Goal: Transaction & Acquisition: Purchase product/service

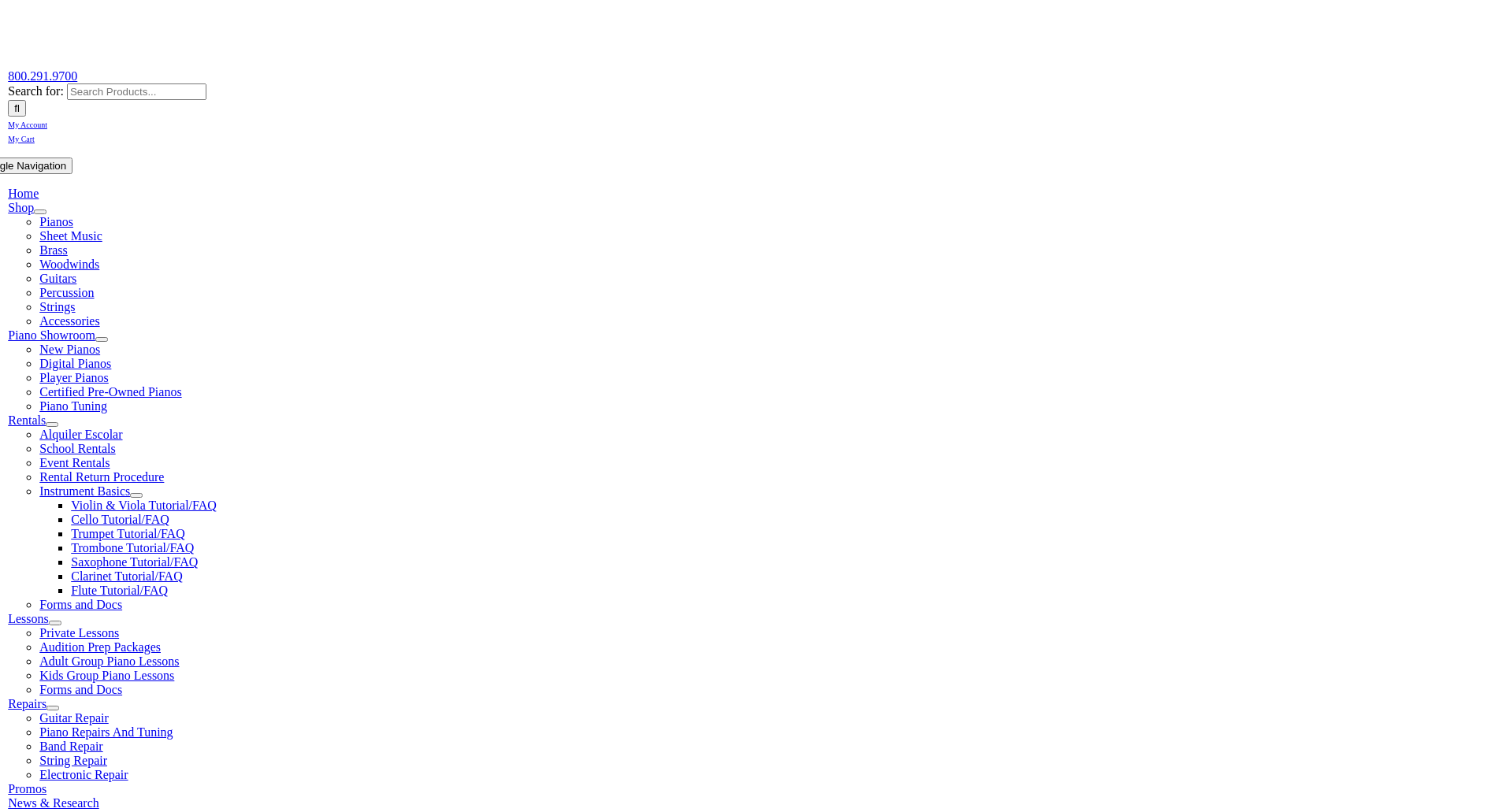
scroll to position [158, 0]
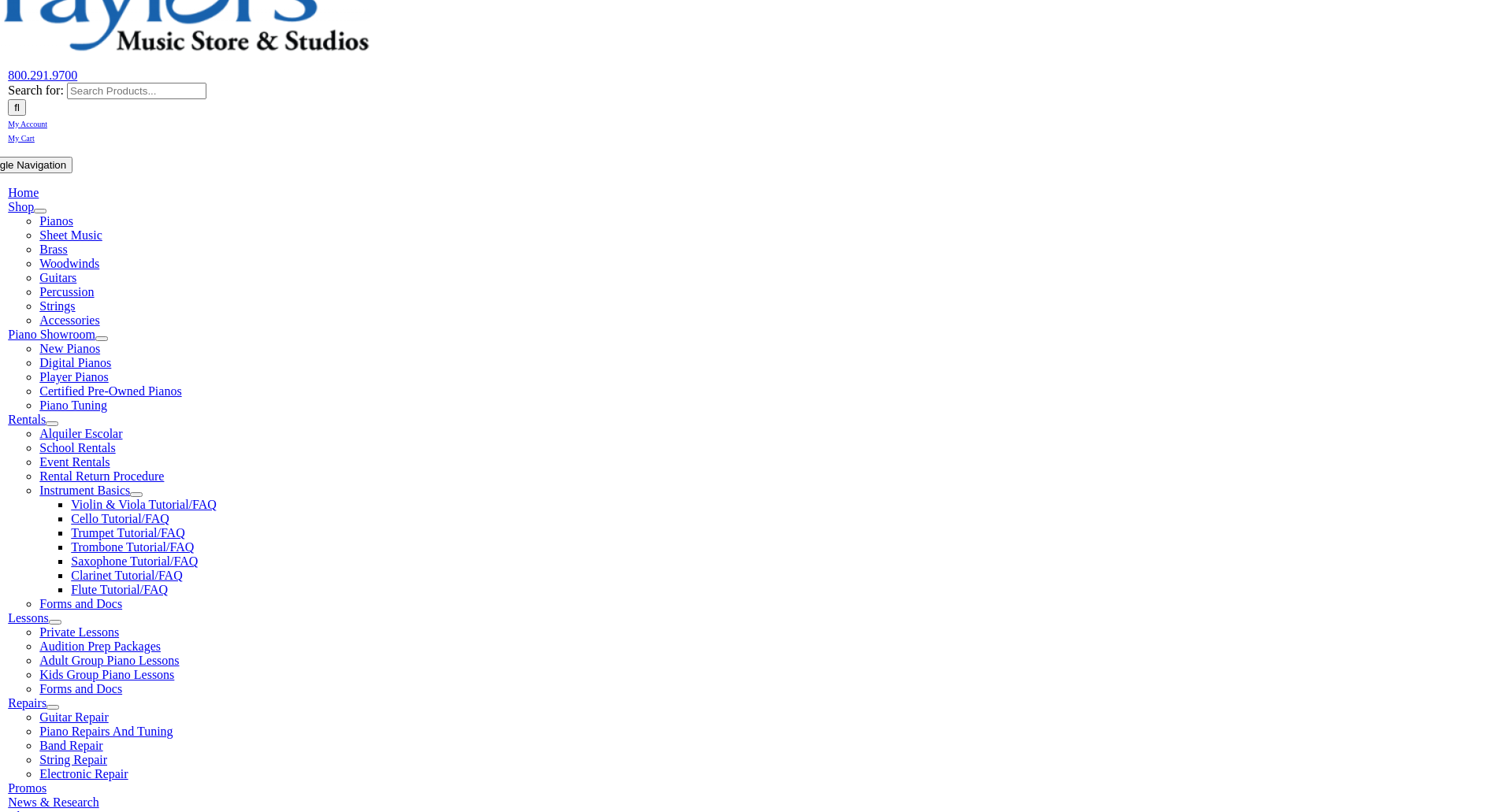
type input "west bra"
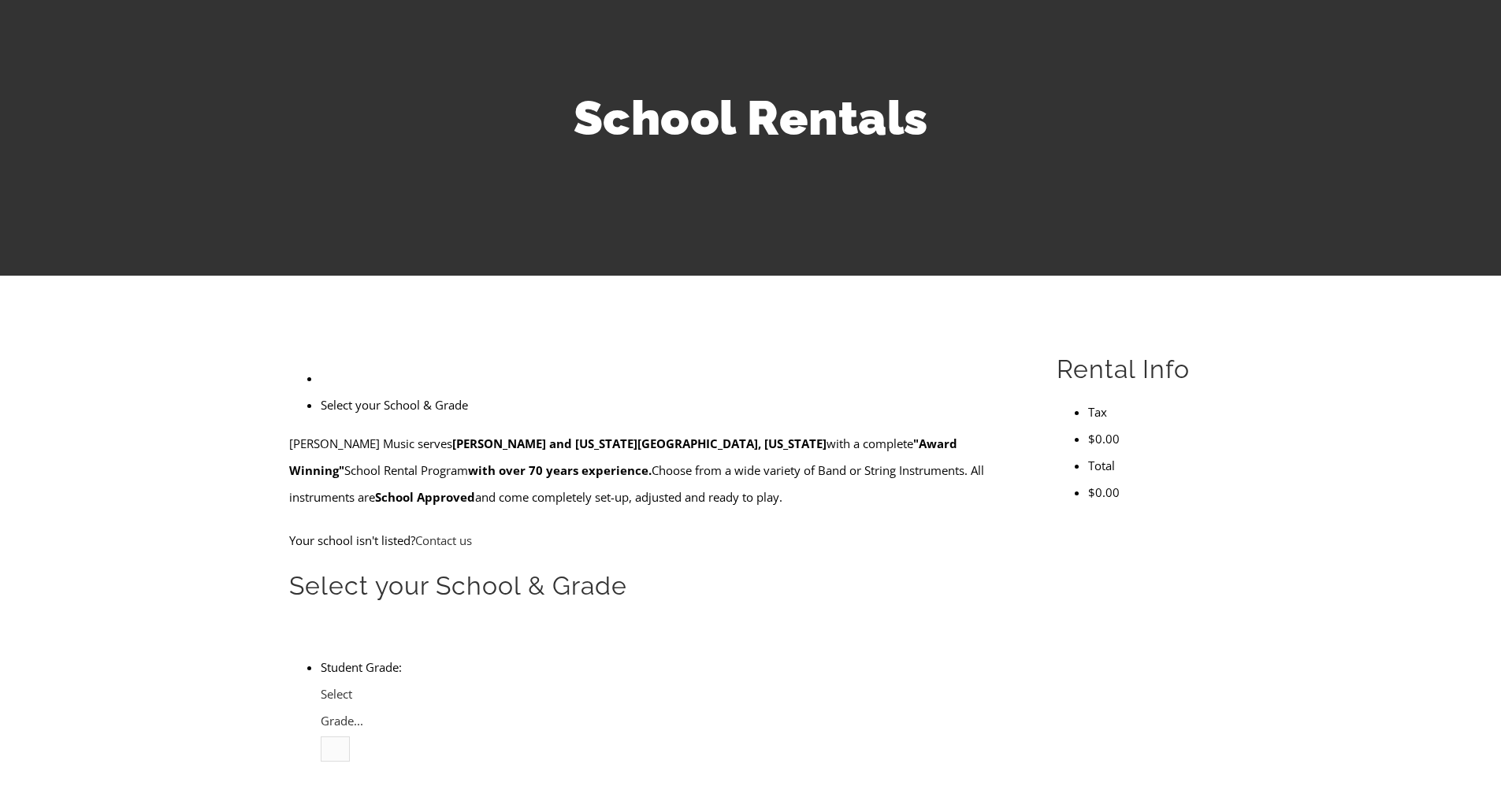
scroll to position [158, 0]
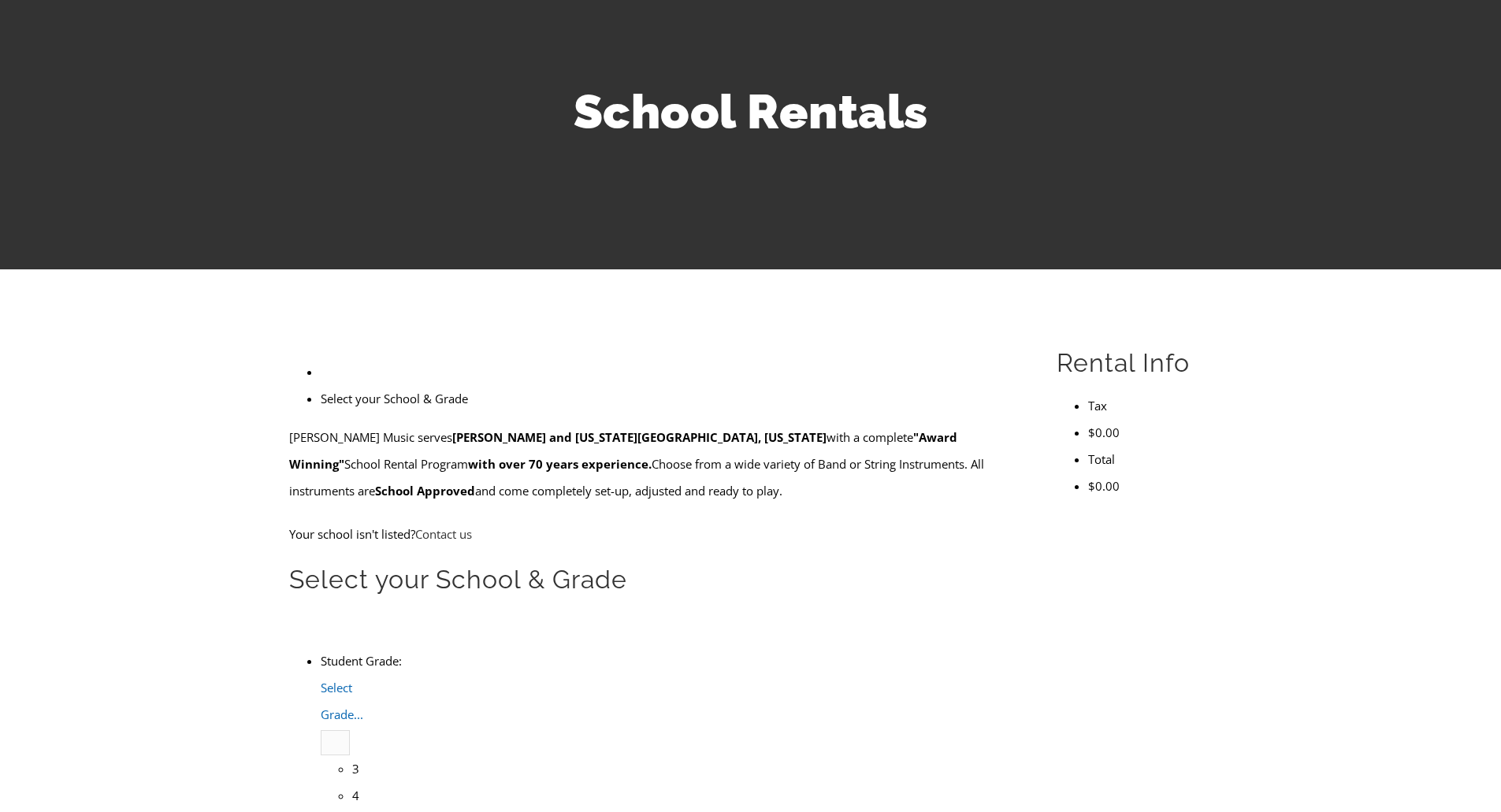
click at [363, 679] on span "Select Grade..." at bounding box center [342, 701] width 43 height 43
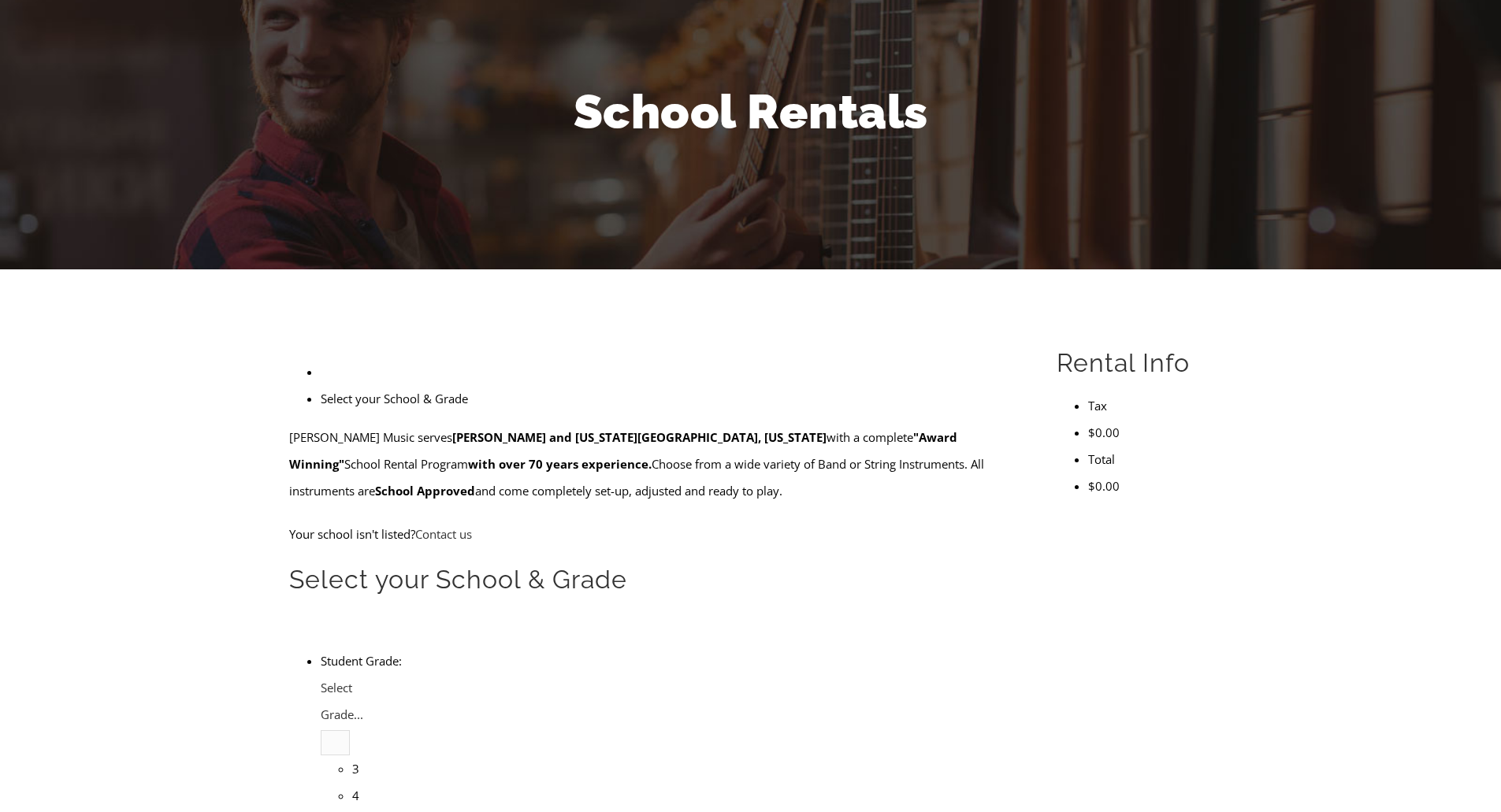
click at [352, 755] on li "3" at bounding box center [352, 768] width 0 height 27
type input "west"
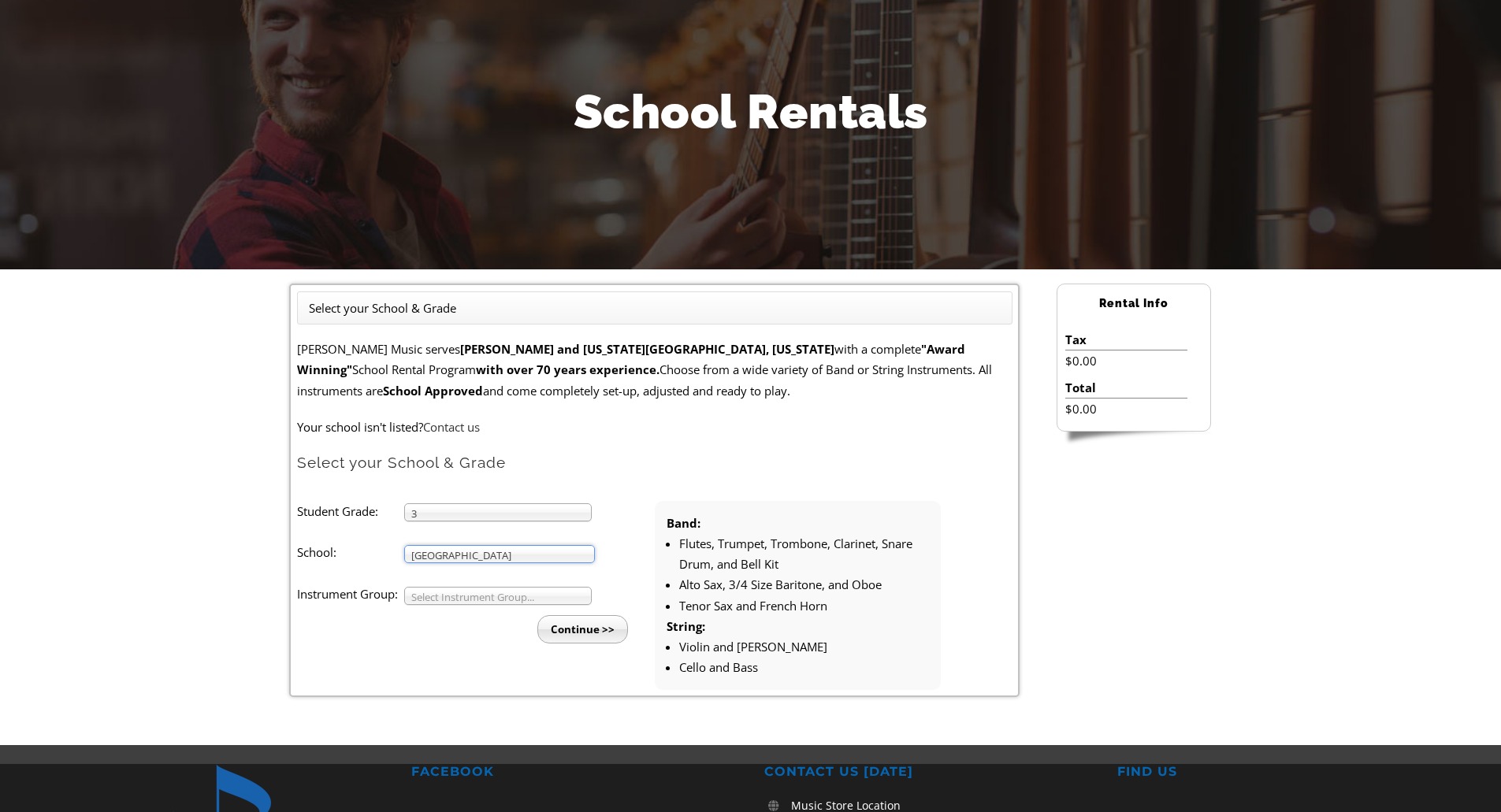
click at [487, 594] on span "Select Instrument Group..." at bounding box center [491, 597] width 159 height 19
click at [488, 627] on li "Strings" at bounding box center [503, 633] width 170 height 19
click at [572, 626] on input "Continue >>" at bounding box center [583, 628] width 91 height 28
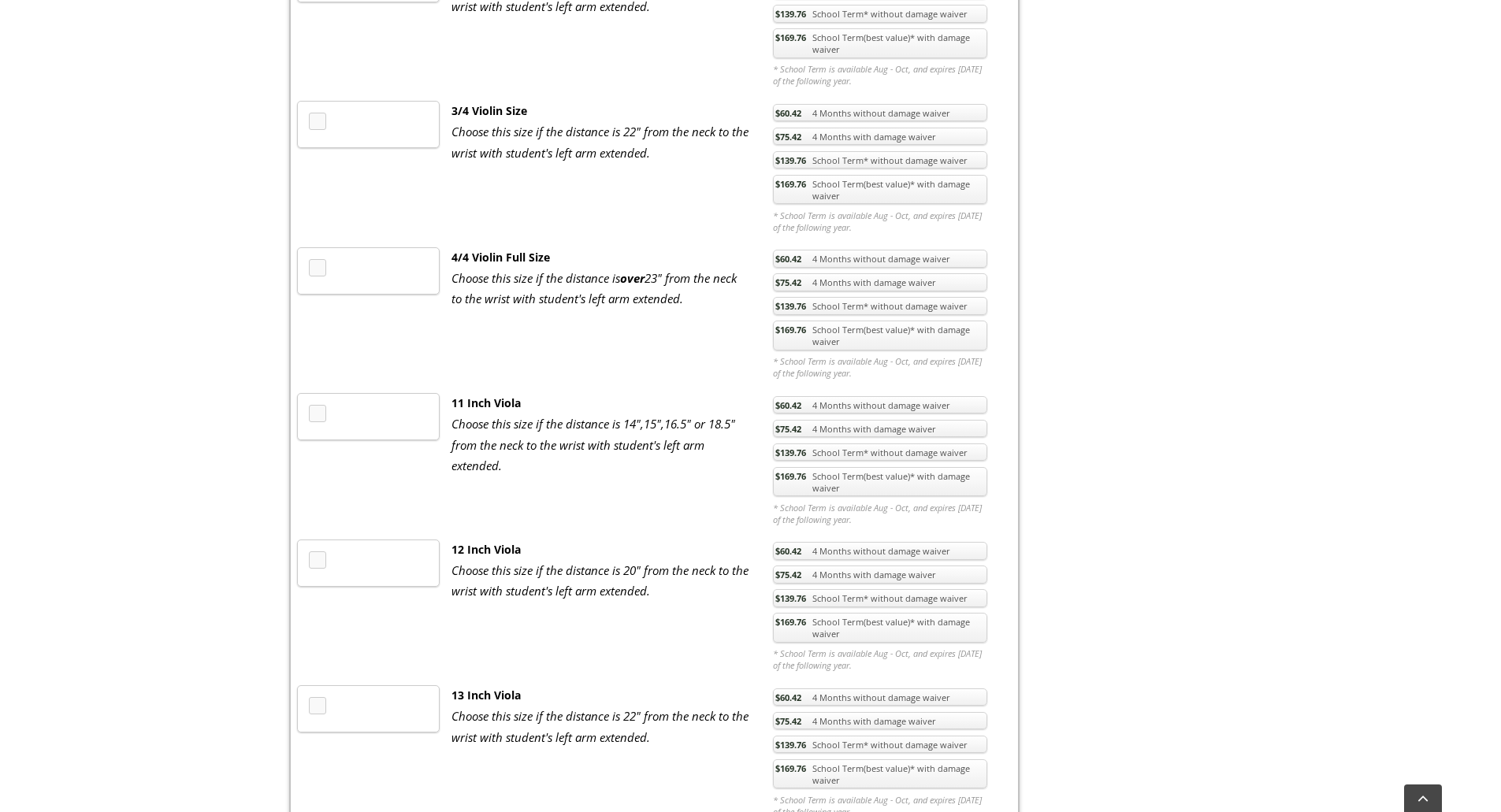
scroll to position [1102, 0]
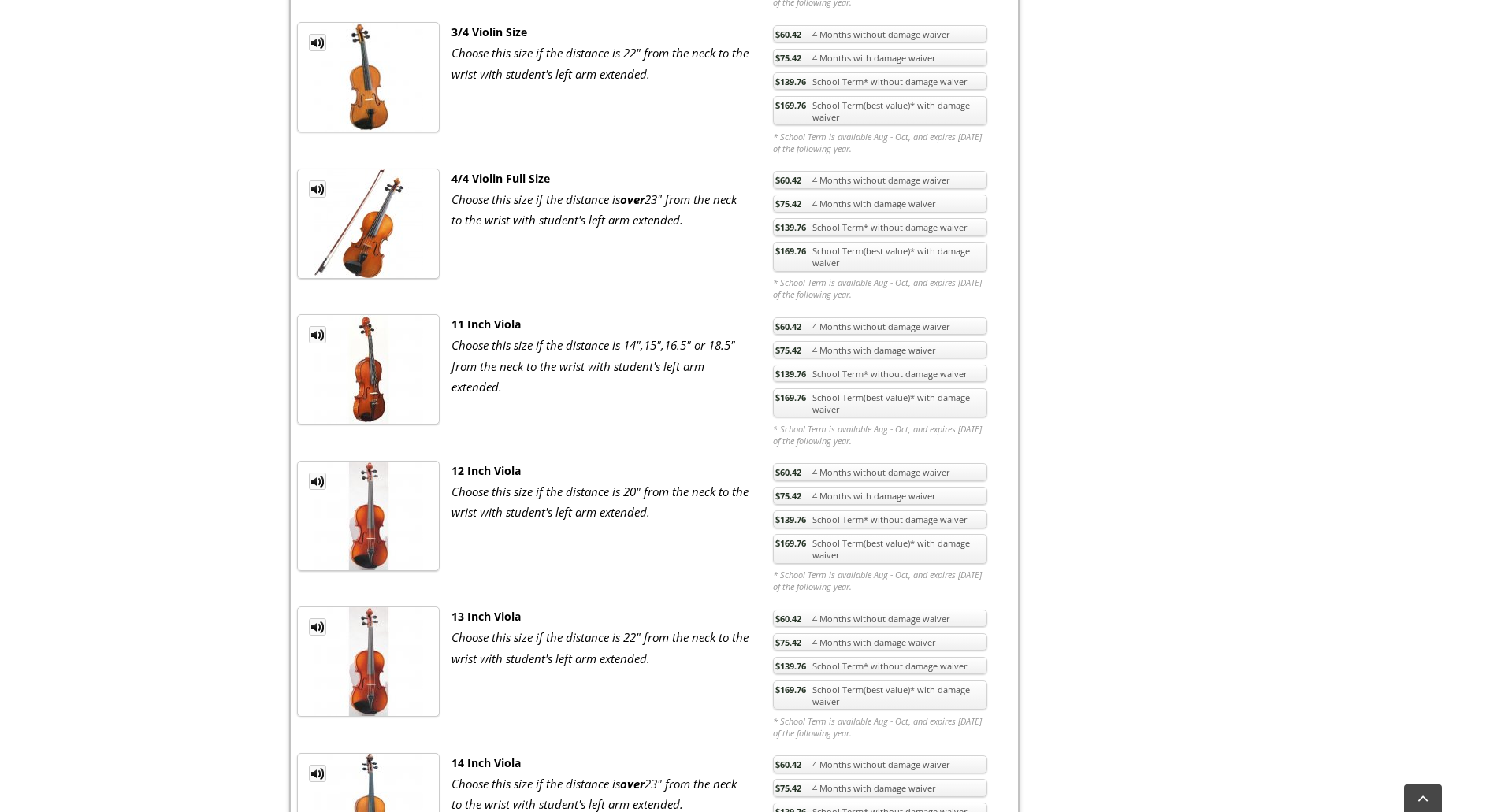
click at [809, 554] on link "$169.76 School Term(best value)* with damage waiver" at bounding box center [879, 549] width 214 height 30
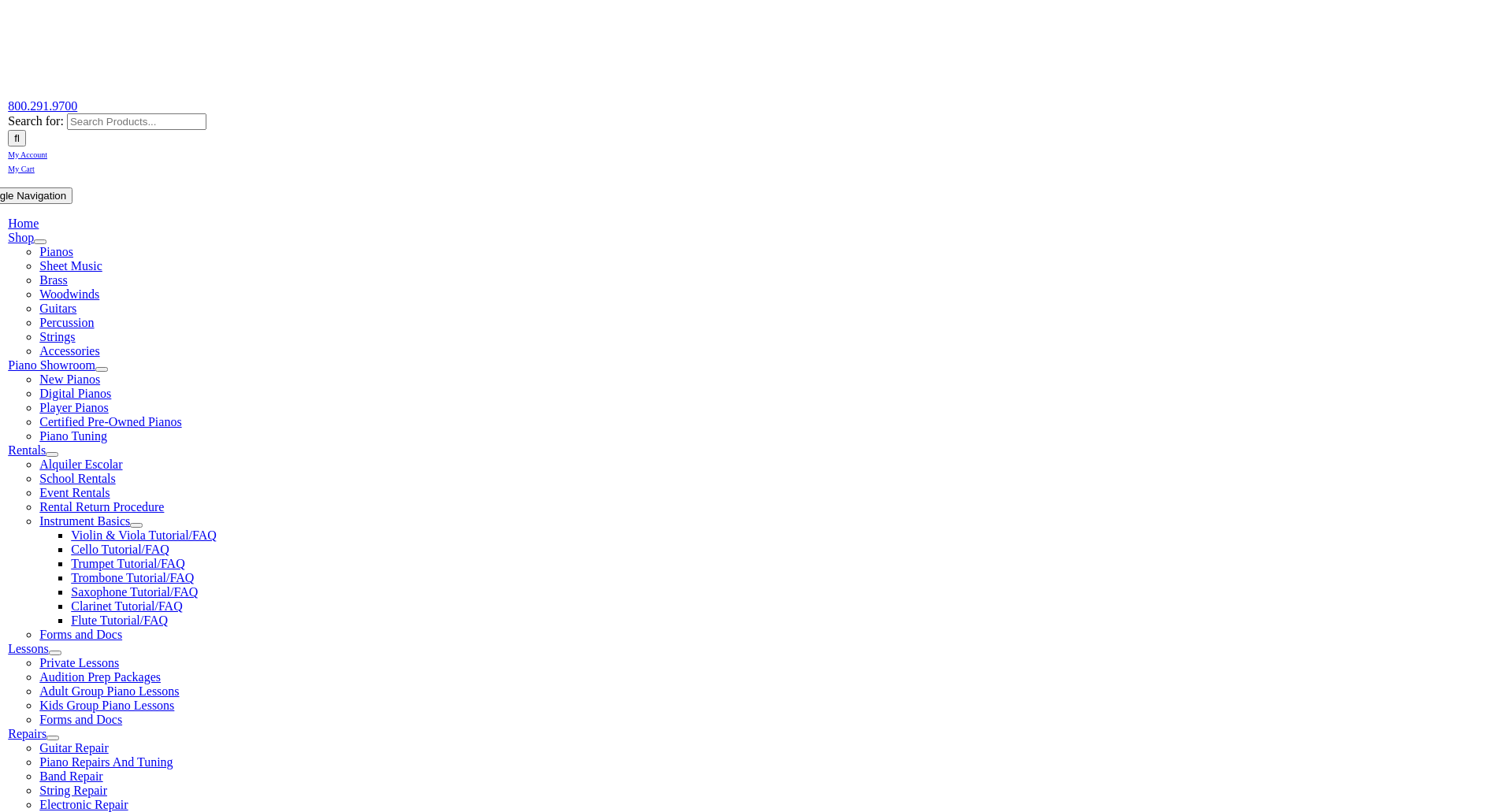
scroll to position [158, 0]
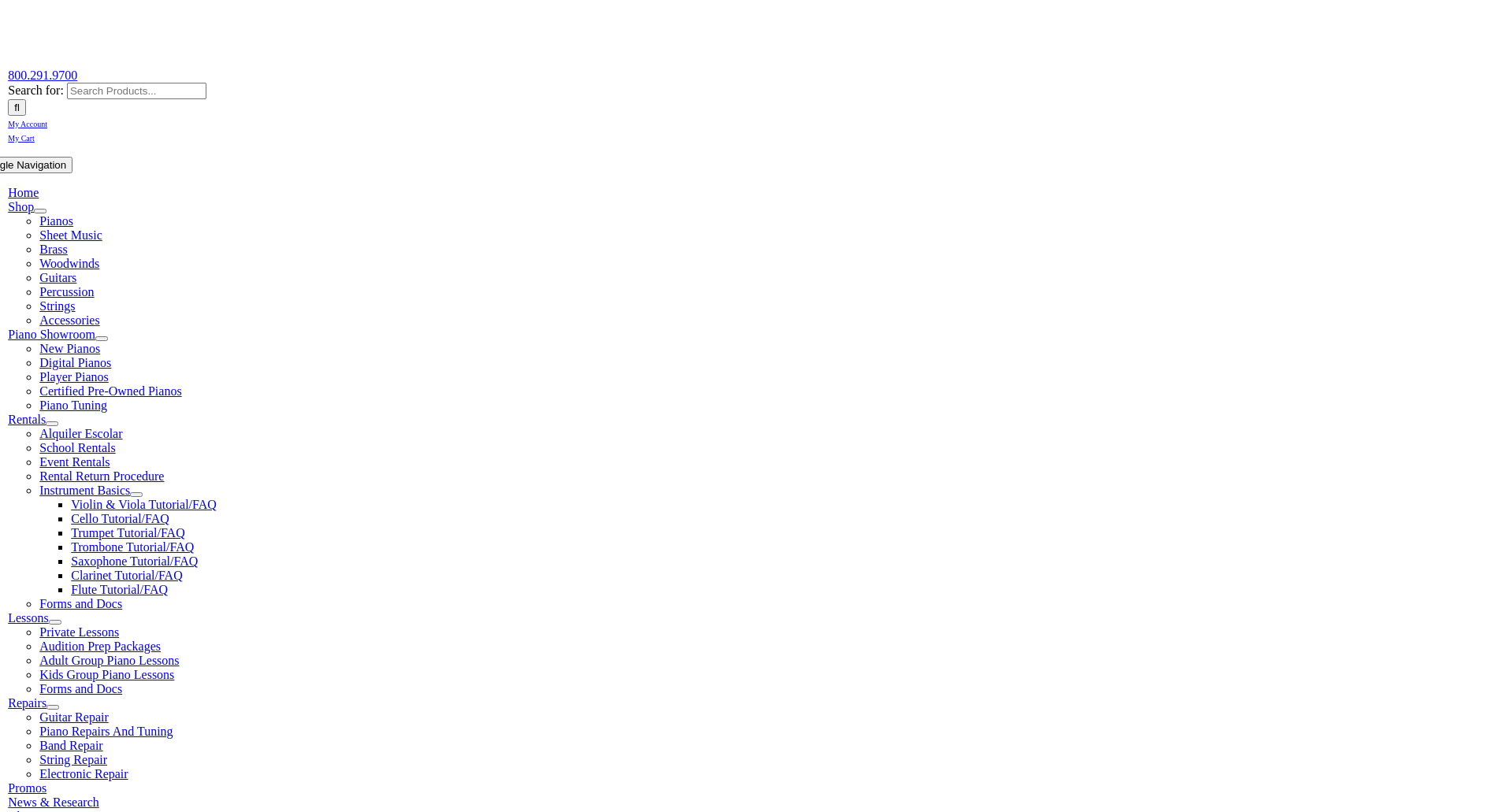
checkbox input"] "true"
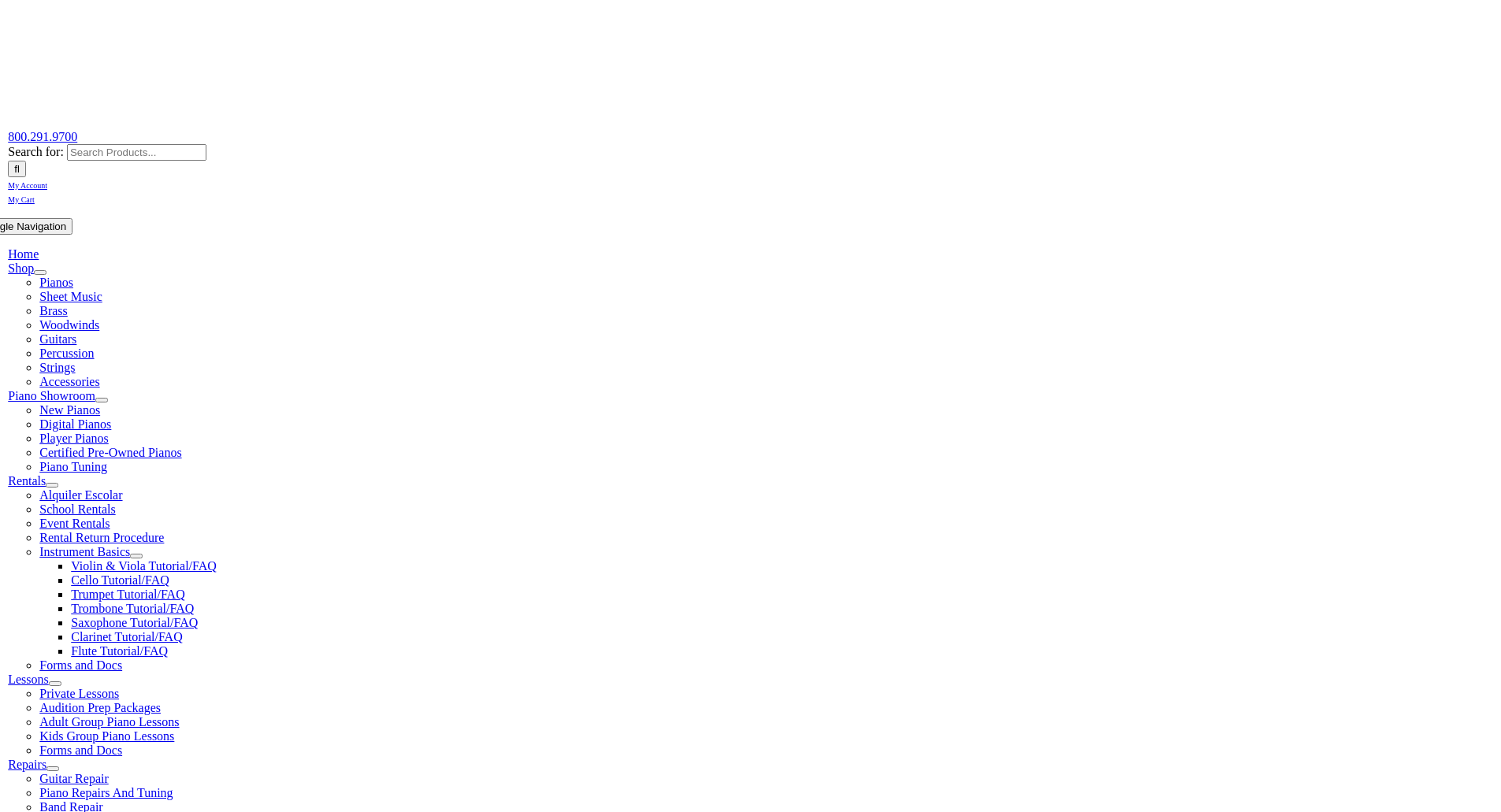
scroll to position [0, 0]
